Goal: Ask a question

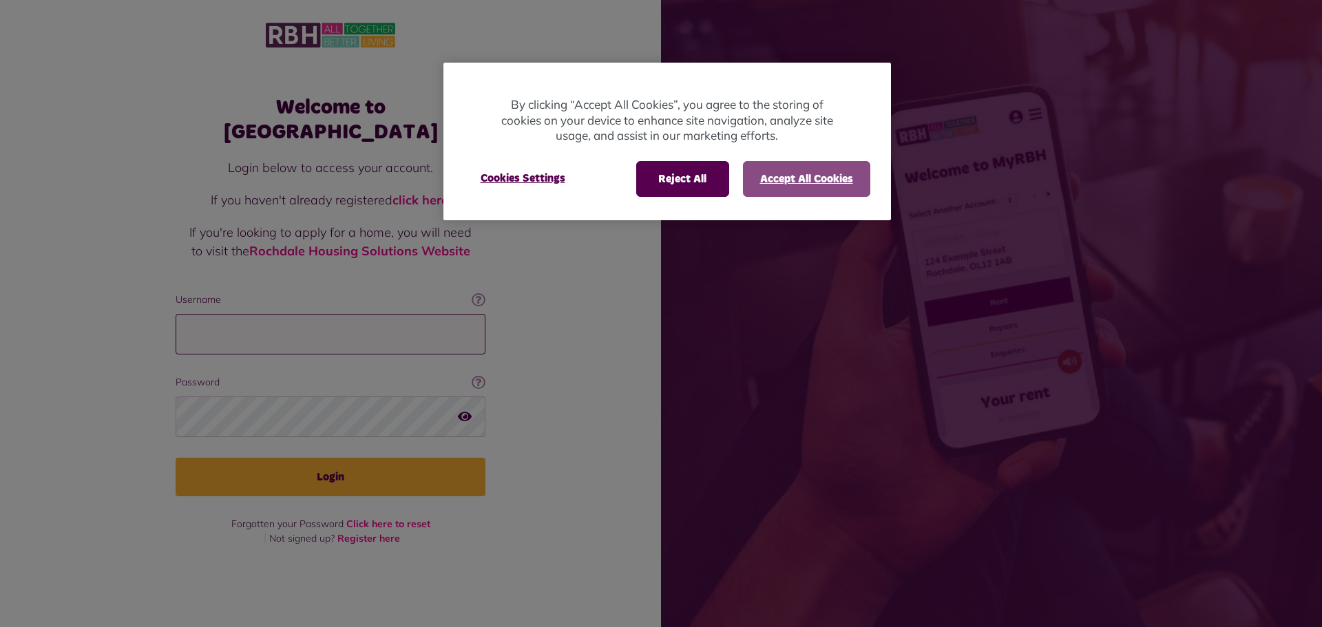
type input "**********"
click at [780, 176] on button "Accept All Cookies" at bounding box center [806, 179] width 127 height 36
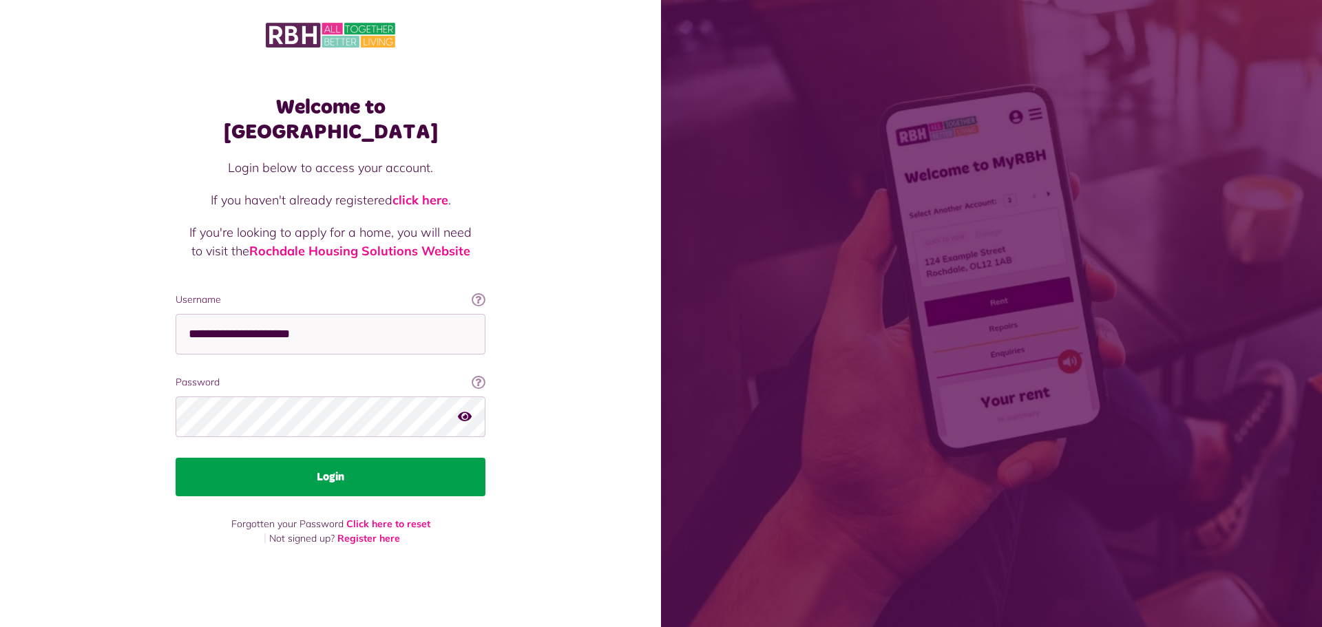
click at [304, 463] on button "Login" at bounding box center [331, 477] width 310 height 39
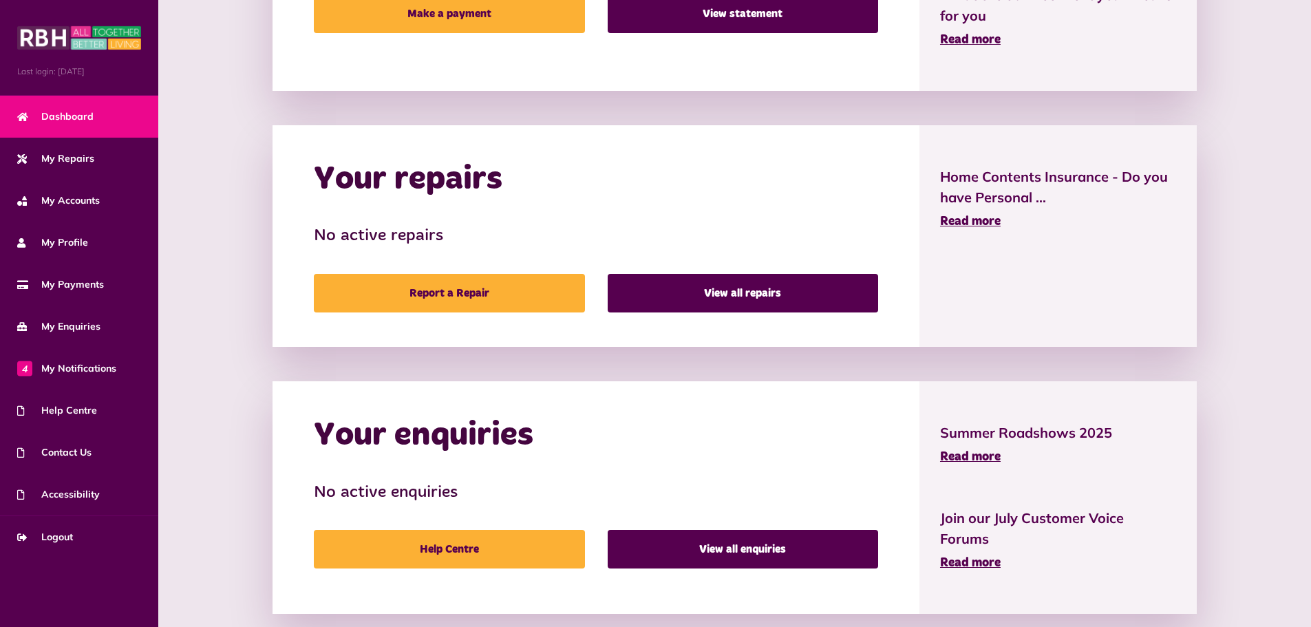
scroll to position [608, 0]
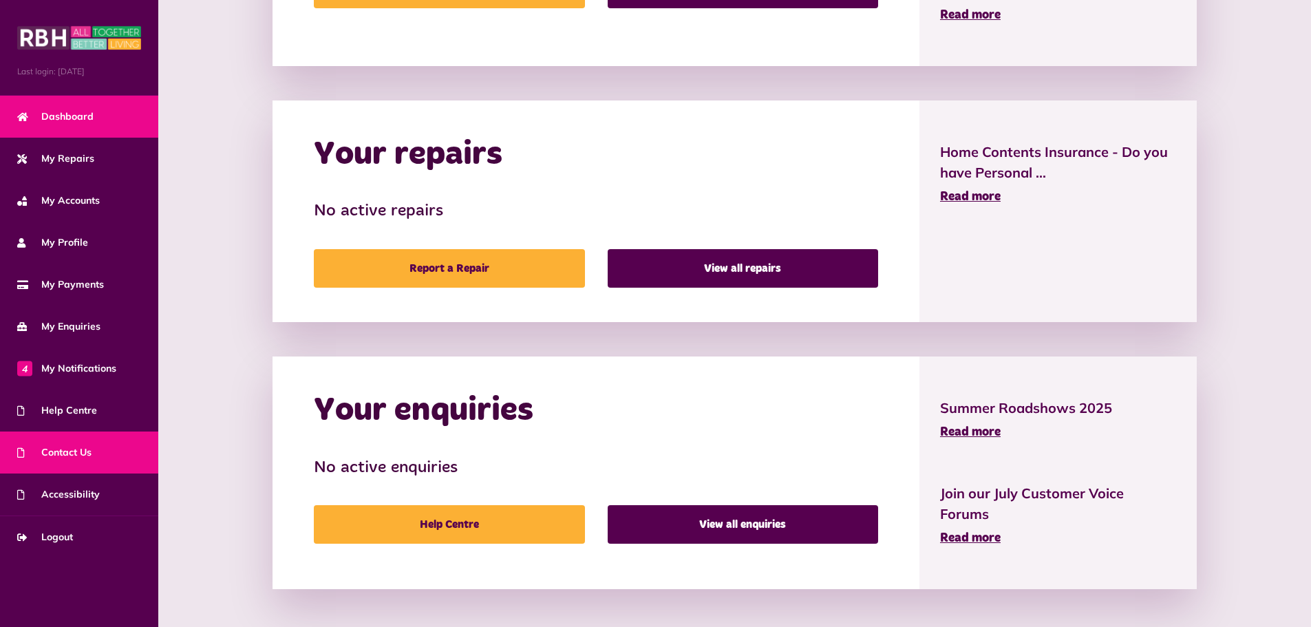
click at [62, 444] on link "Contact Us" at bounding box center [79, 453] width 158 height 42
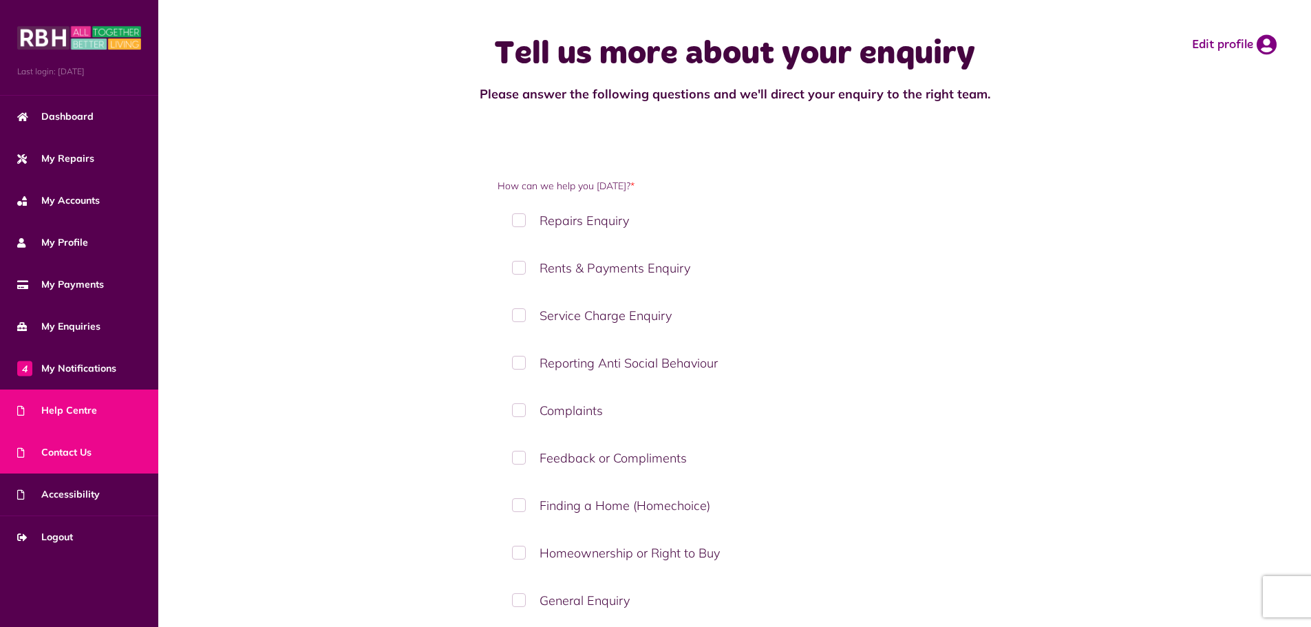
click at [92, 394] on link "Help Centre" at bounding box center [79, 411] width 158 height 42
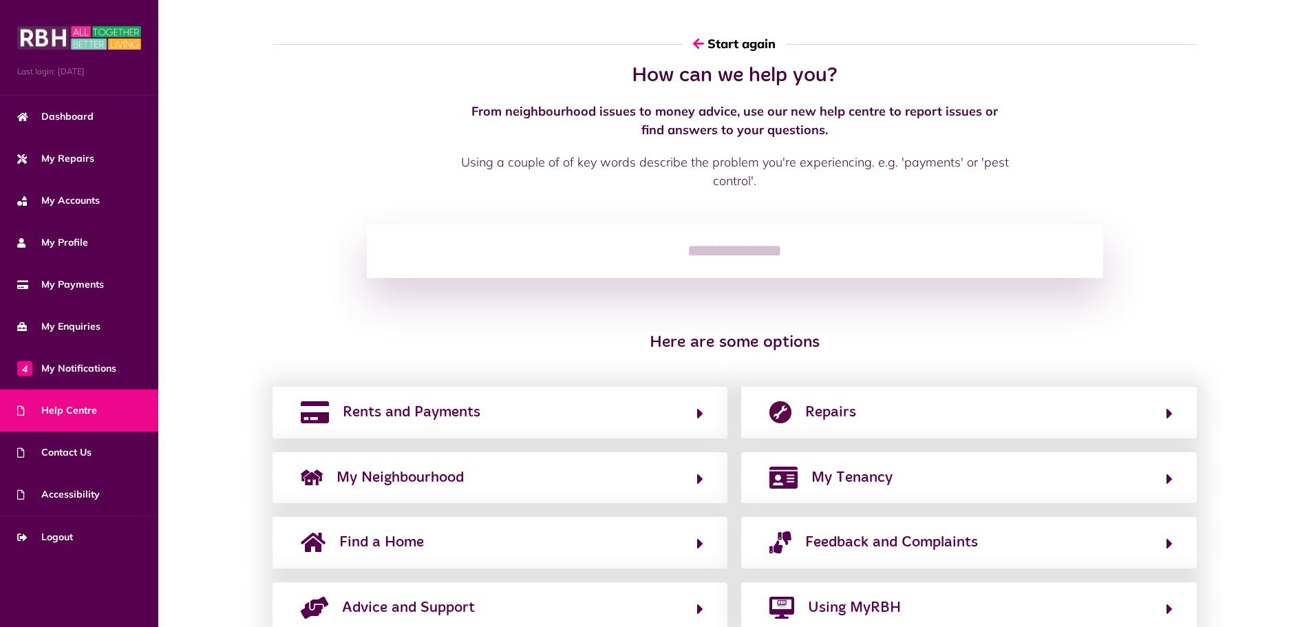
scroll to position [48, 0]
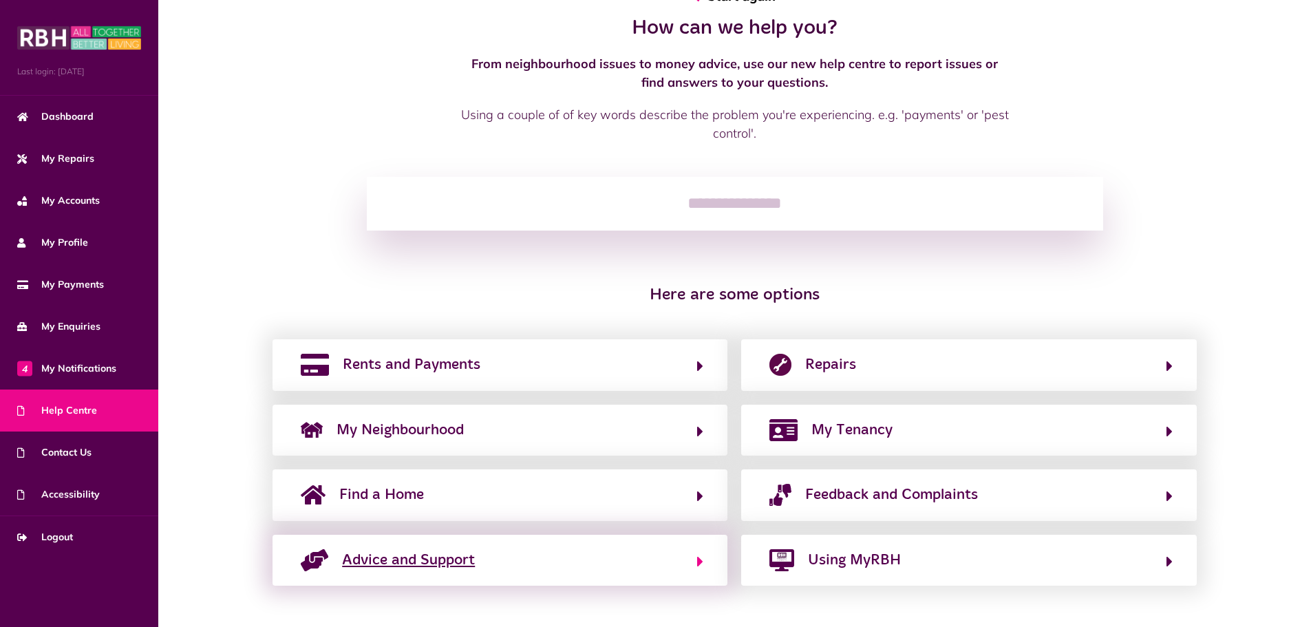
click at [447, 569] on span "Advice and Support" at bounding box center [408, 560] width 133 height 22
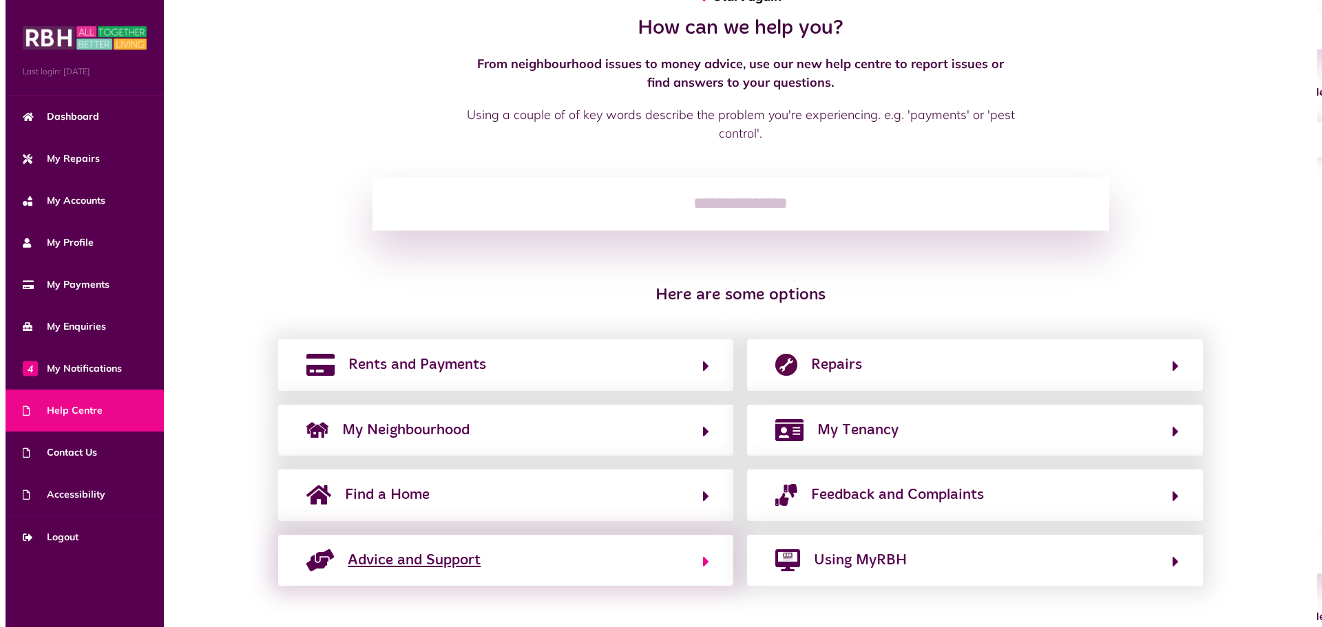
scroll to position [0, 0]
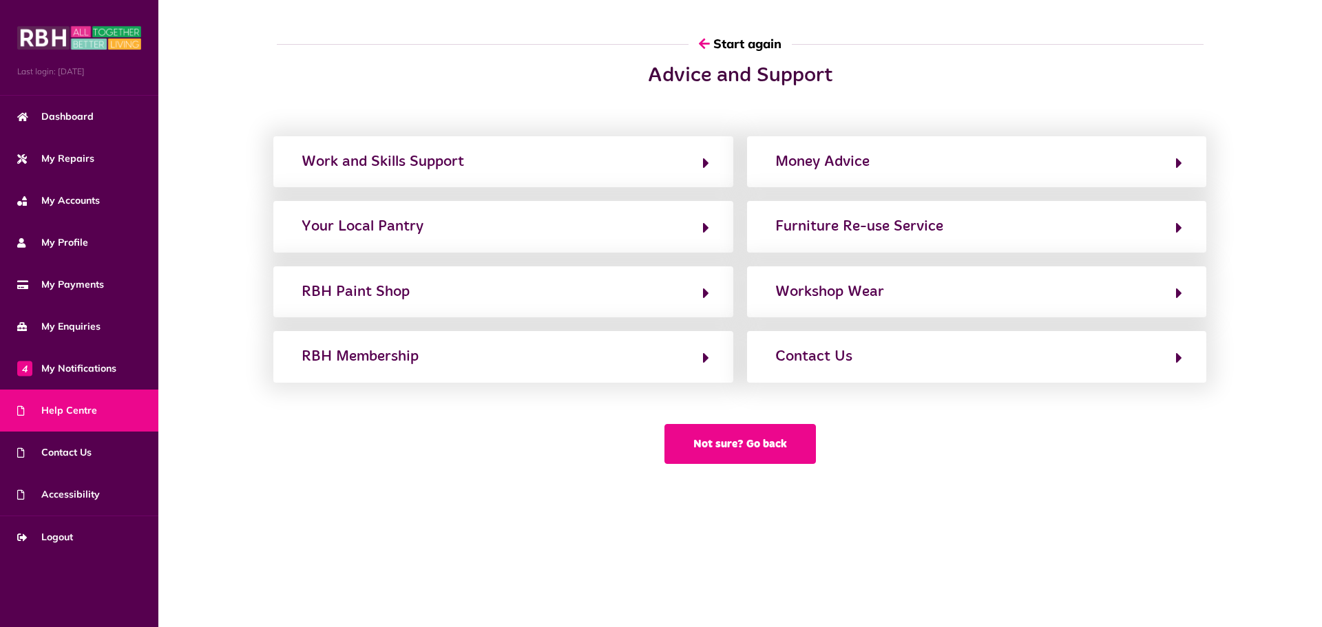
click at [755, 443] on button "Not sure? Go back" at bounding box center [739, 444] width 151 height 40
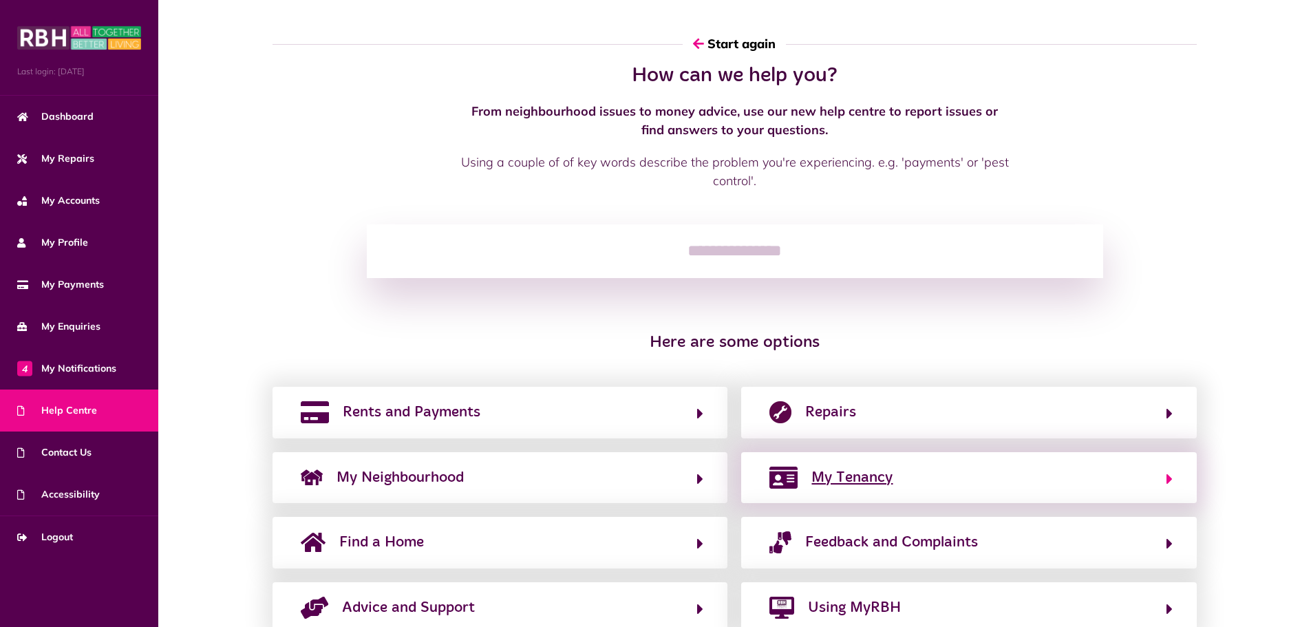
click at [845, 474] on span "My Tenancy" at bounding box center [852, 478] width 81 height 22
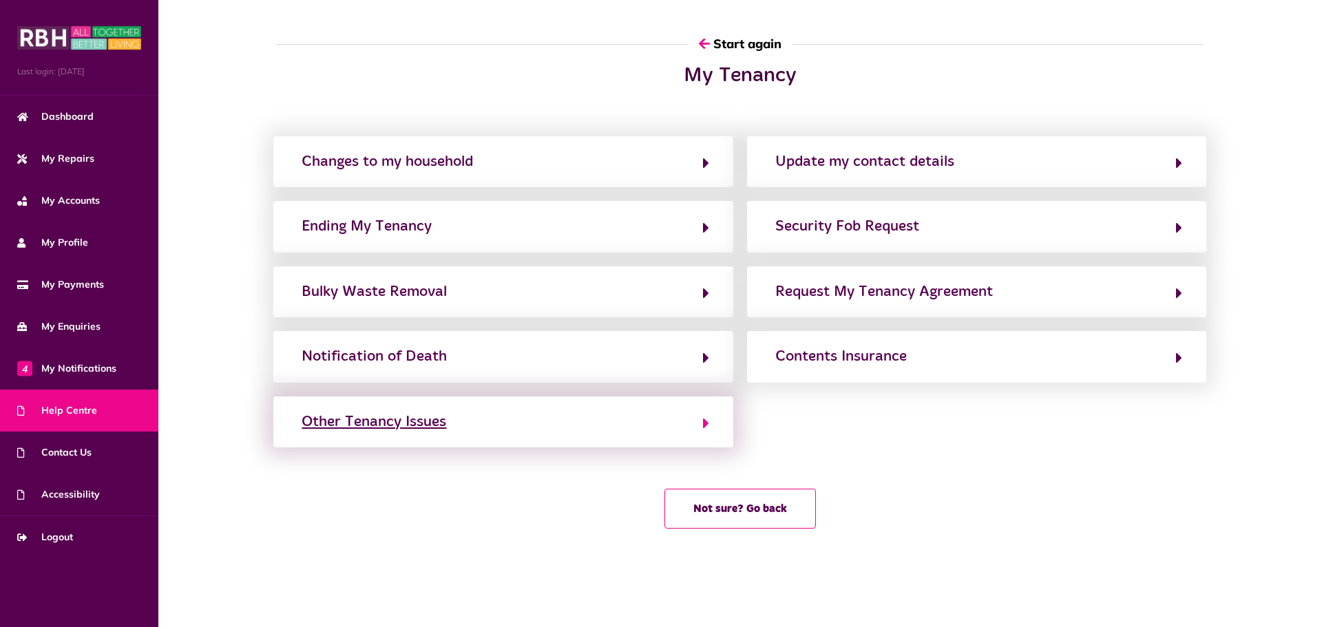
click at [386, 419] on div "Other Tenancy Issues" at bounding box center [374, 422] width 145 height 22
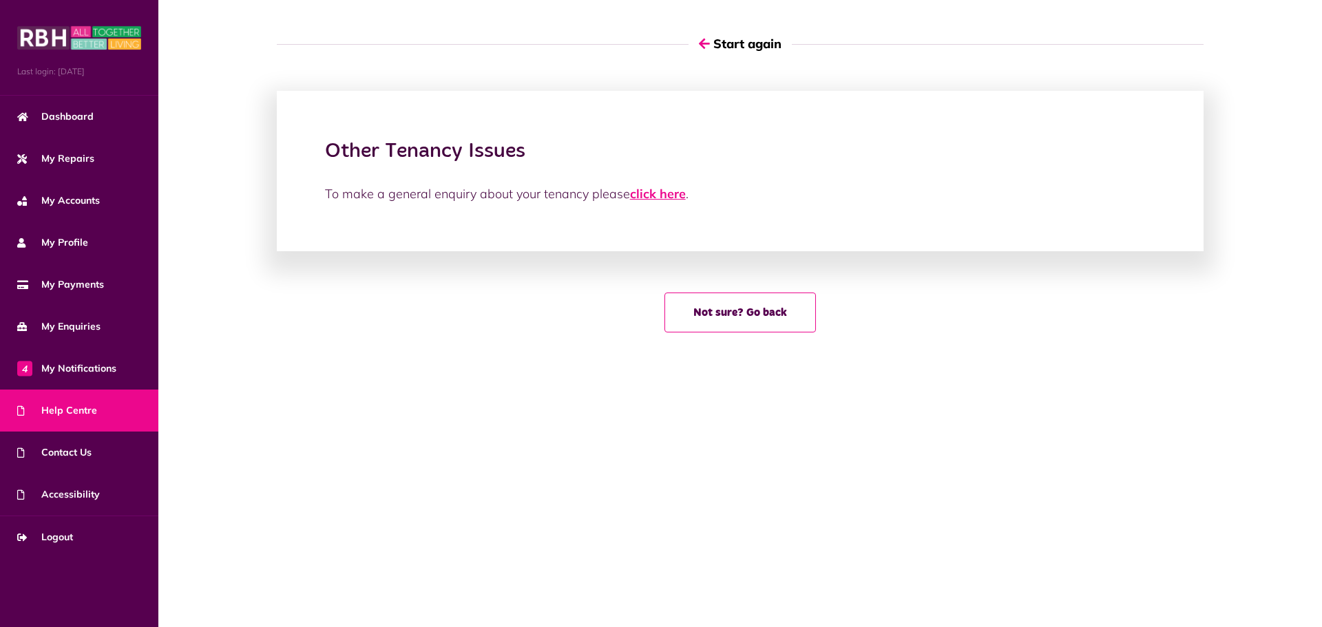
click at [642, 192] on link "click here" at bounding box center [658, 194] width 56 height 16
